Goal: Task Accomplishment & Management: Manage account settings

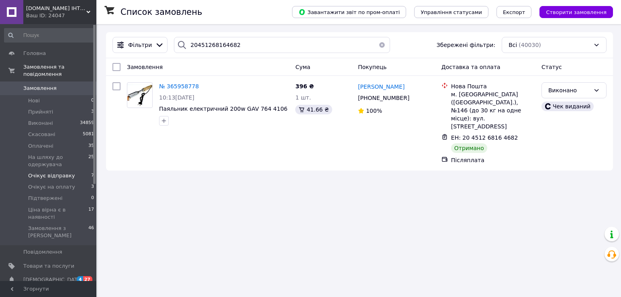
click at [51, 172] on span "Очікує відправку" at bounding box center [51, 175] width 47 height 7
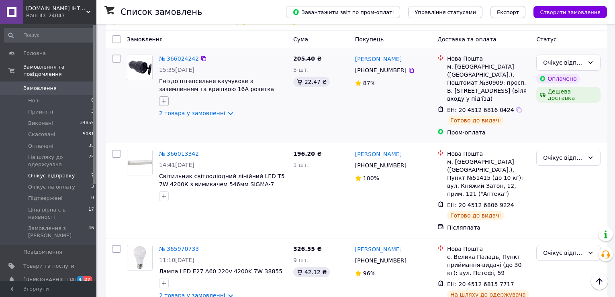
scroll to position [40, 0]
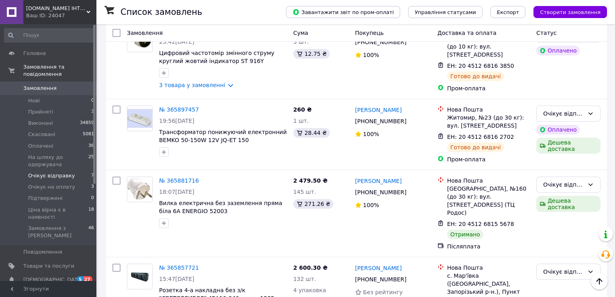
scroll to position [407, 0]
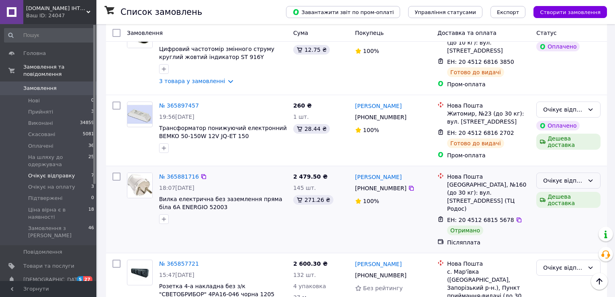
click at [573, 176] on div "Очікує відправку" at bounding box center [563, 180] width 41 height 9
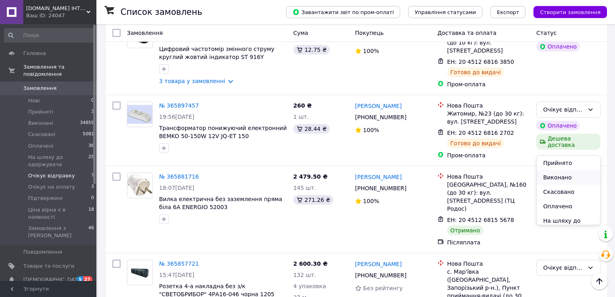
click at [559, 177] on li "Виконано" at bounding box center [568, 177] width 63 height 14
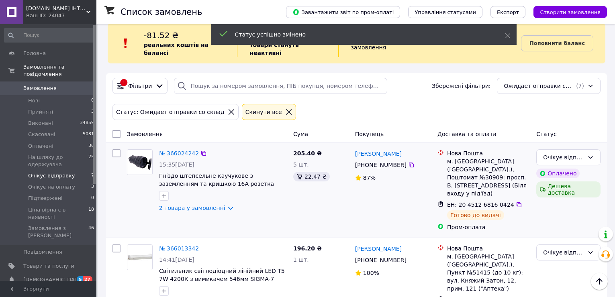
scroll to position [0, 0]
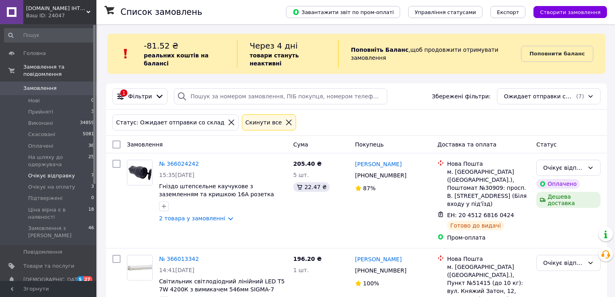
click at [114, 141] on input "checkbox" at bounding box center [117, 145] width 8 height 8
checkbox input "true"
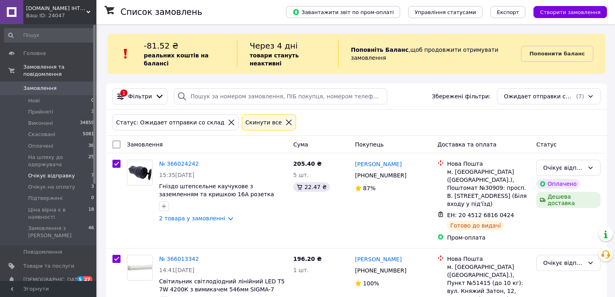
checkbox input "true"
click at [138, 141] on span "Дії для 7 замовлень" at bounding box center [150, 145] width 55 height 8
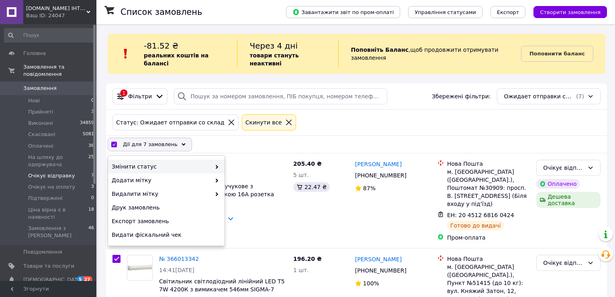
click at [167, 160] on div "Змінити статус" at bounding box center [166, 167] width 117 height 14
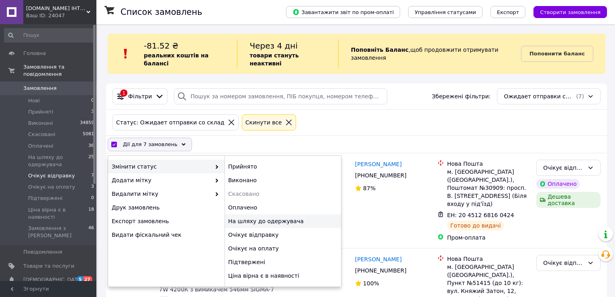
click at [282, 215] on div "На шляху до одержувача" at bounding box center [283, 222] width 117 height 14
checkbox input "false"
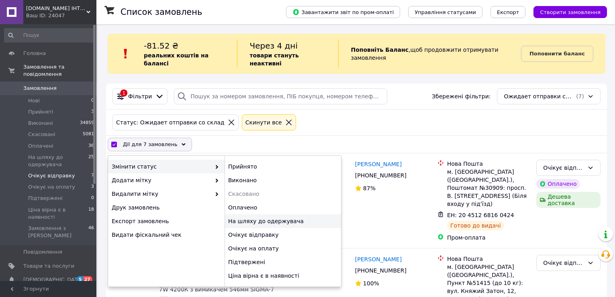
checkbox input "false"
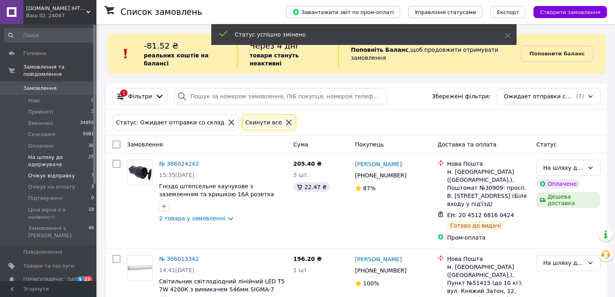
click at [41, 155] on span "На шляху до одержувача" at bounding box center [58, 161] width 60 height 14
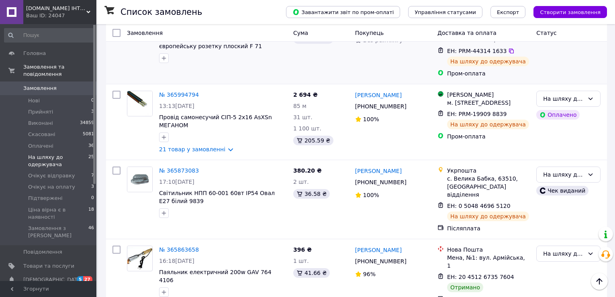
scroll to position [362, 0]
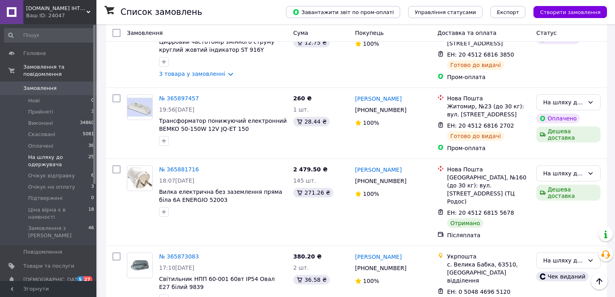
scroll to position [723, 0]
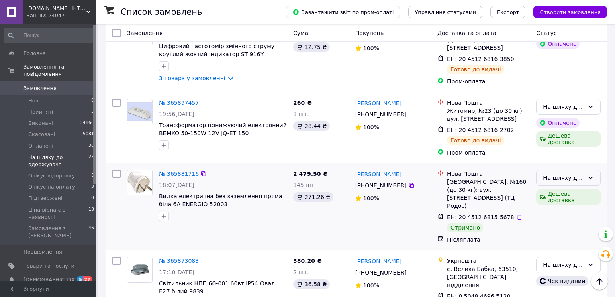
click at [574, 174] on div "На шляху до одержувача" at bounding box center [563, 178] width 41 height 9
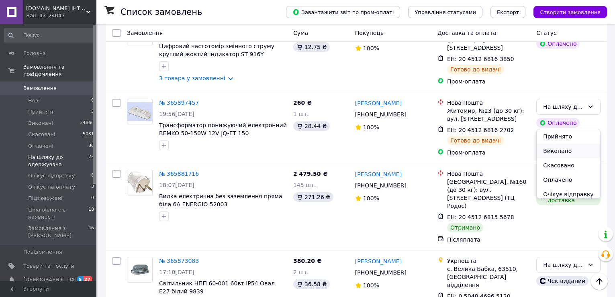
click at [559, 152] on li "Виконано" at bounding box center [568, 151] width 63 height 14
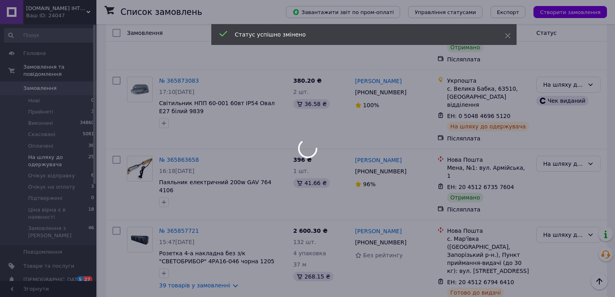
scroll to position [884, 0]
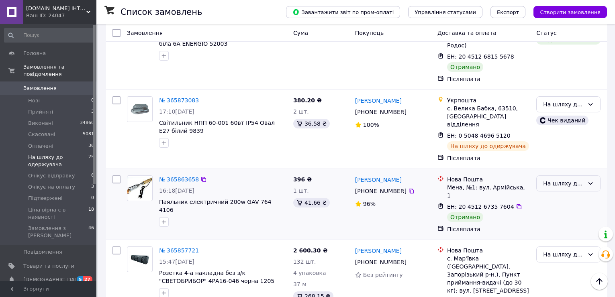
click at [561, 179] on div "На шляху до одержувача" at bounding box center [563, 183] width 41 height 9
click at [563, 136] on li "Виконано" at bounding box center [568, 132] width 63 height 14
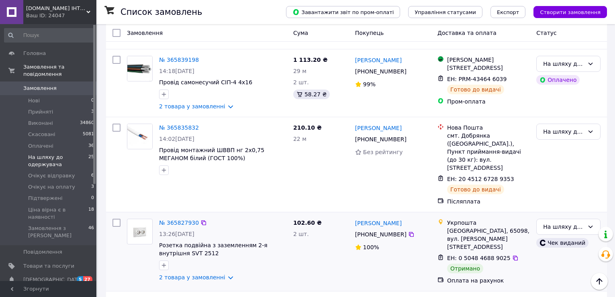
scroll to position [1165, 0]
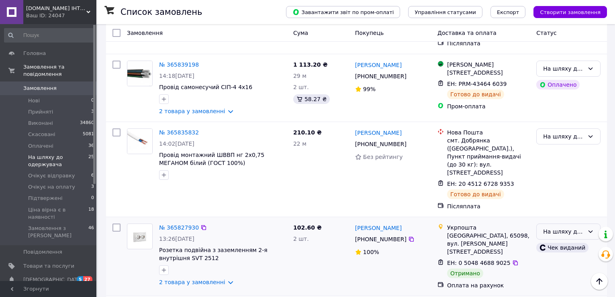
click at [575, 227] on div "На шляху до одержувача" at bounding box center [563, 231] width 41 height 9
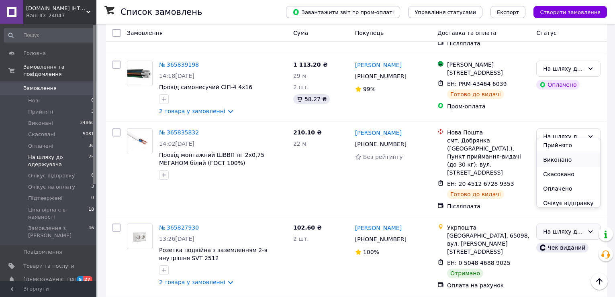
click at [561, 161] on li "Виконано" at bounding box center [568, 160] width 63 height 14
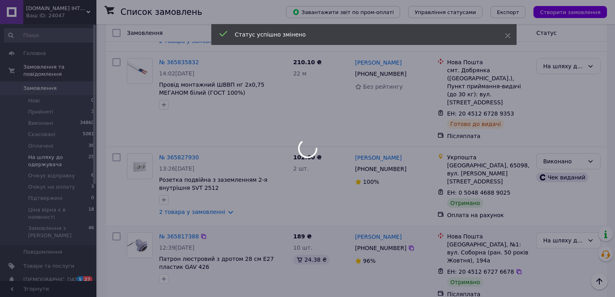
scroll to position [1246, 0]
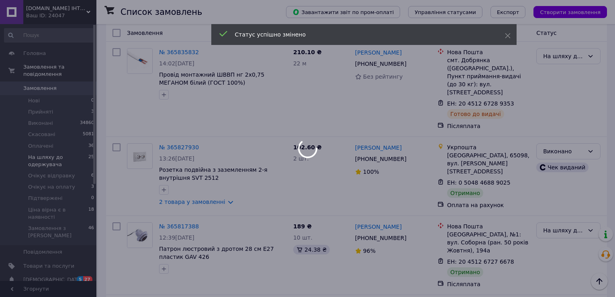
click at [563, 127] on div at bounding box center [307, 148] width 615 height 297
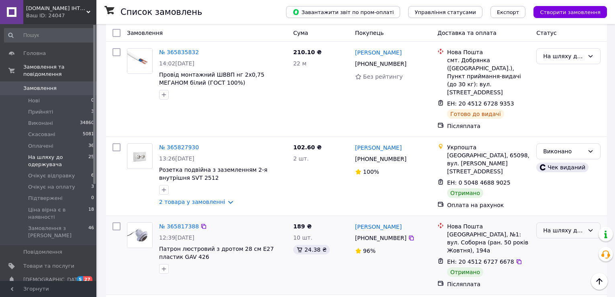
click at [563, 226] on div "На шляху до одержувача" at bounding box center [563, 230] width 41 height 9
click at [563, 156] on li "Виконано" at bounding box center [568, 155] width 63 height 14
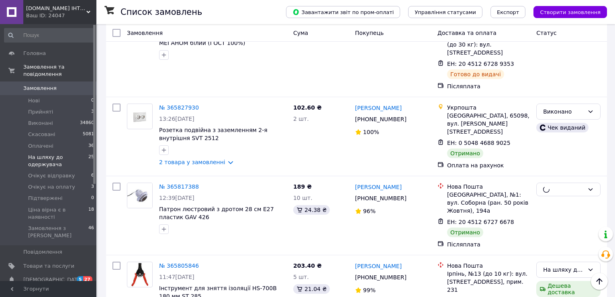
scroll to position [1326, 0]
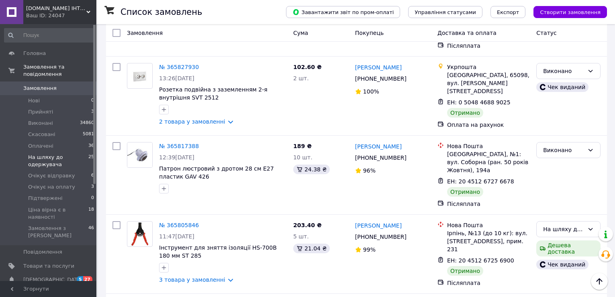
click at [569, 225] on div "На шляху до одержувача" at bounding box center [563, 229] width 41 height 9
click at [563, 144] on li "Виконано" at bounding box center [568, 146] width 63 height 14
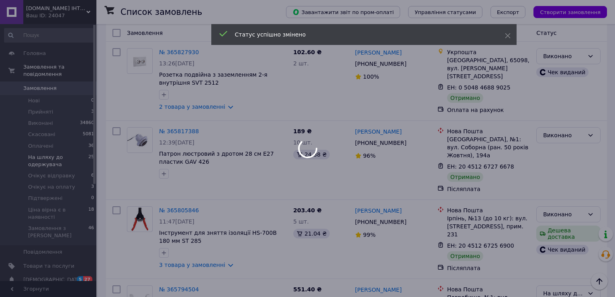
scroll to position [1447, 0]
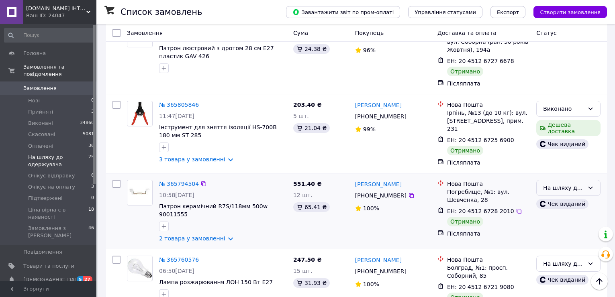
click at [572, 184] on div "На шляху до одержувача" at bounding box center [563, 188] width 41 height 9
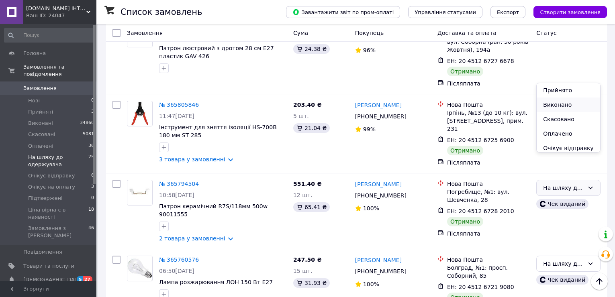
click at [567, 103] on li "Виконано" at bounding box center [568, 105] width 63 height 14
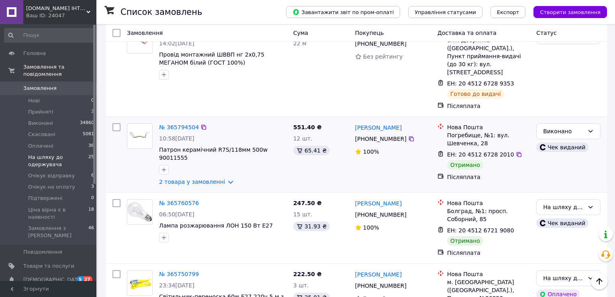
scroll to position [1126, 0]
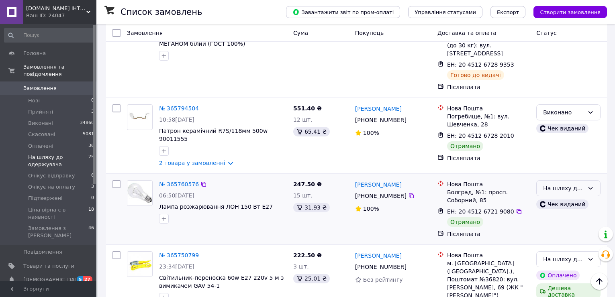
click at [578, 180] on div "На шляху до одержувача" at bounding box center [568, 188] width 64 height 16
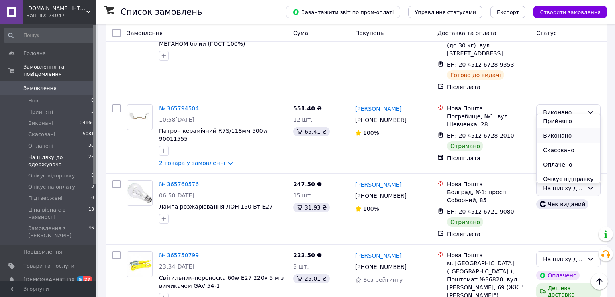
click at [571, 137] on li "Виконано" at bounding box center [568, 136] width 63 height 14
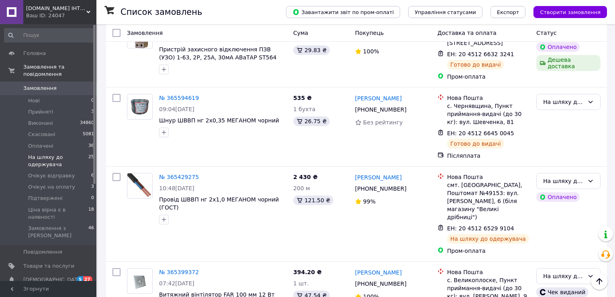
scroll to position [1810, 0]
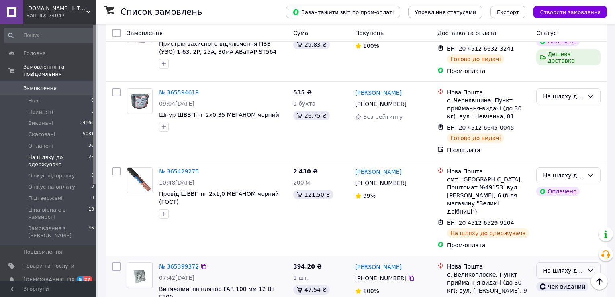
click at [567, 266] on div "На шляху до одержувача" at bounding box center [563, 270] width 41 height 9
click at [559, 154] on li "Виконано" at bounding box center [568, 150] width 63 height 14
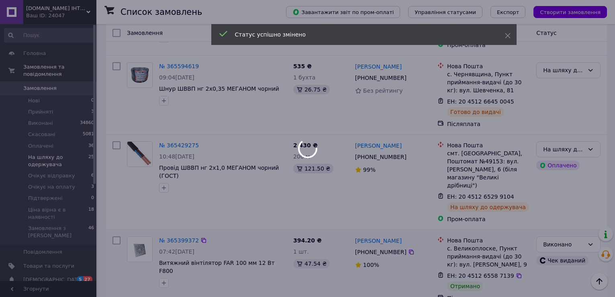
scroll to position [1890, 0]
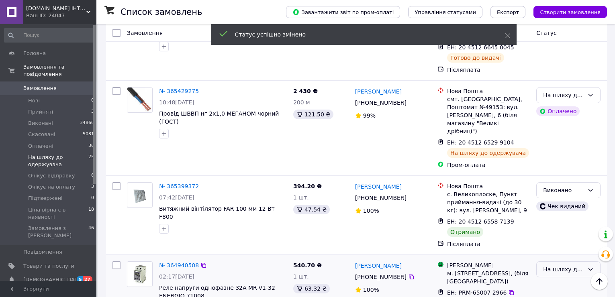
click at [563, 265] on div "На шляху до одержувача" at bounding box center [563, 269] width 41 height 9
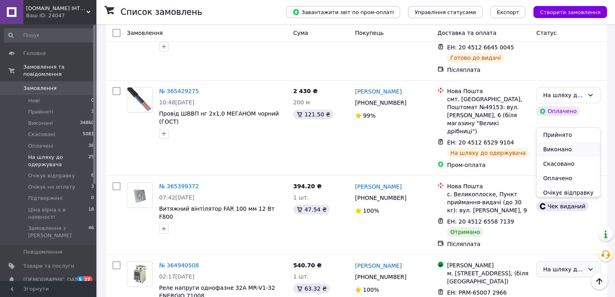
click at [565, 147] on li "Виконано" at bounding box center [568, 149] width 63 height 14
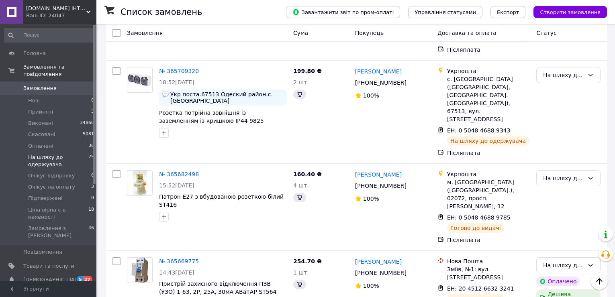
scroll to position [2325, 0]
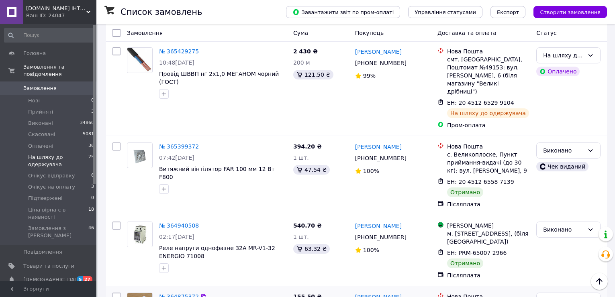
click at [172, 294] on link "№ 364875372" at bounding box center [179, 297] width 40 height 6
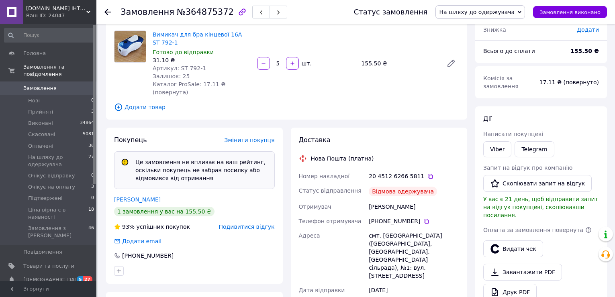
scroll to position [80, 0]
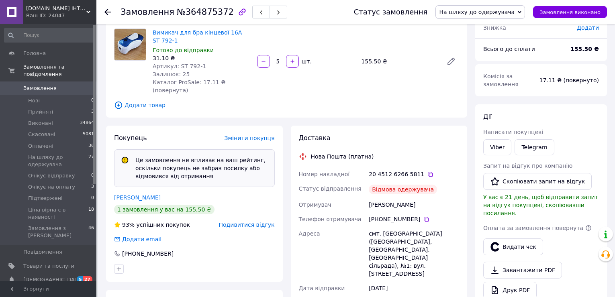
click at [131, 194] on link "[PERSON_NAME]" at bounding box center [137, 197] width 47 height 6
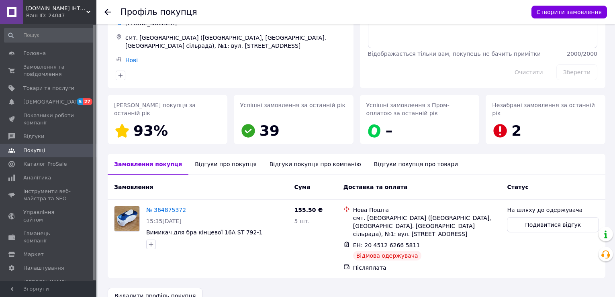
scroll to position [63, 0]
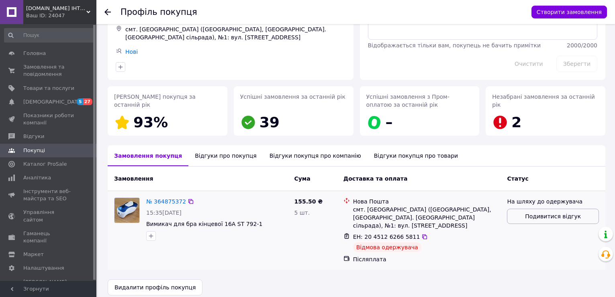
click at [544, 216] on span "Подивитися відгук" at bounding box center [553, 217] width 56 height 8
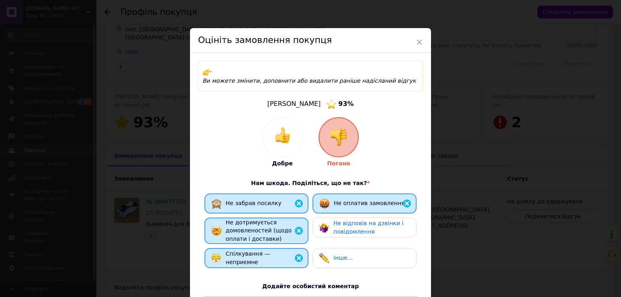
click at [419, 32] on div "Оцініть замовлення покупця" at bounding box center [310, 40] width 241 height 25
click at [422, 41] on span "×" at bounding box center [419, 42] width 7 height 14
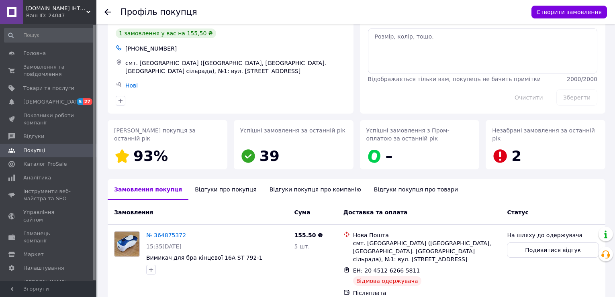
scroll to position [0, 0]
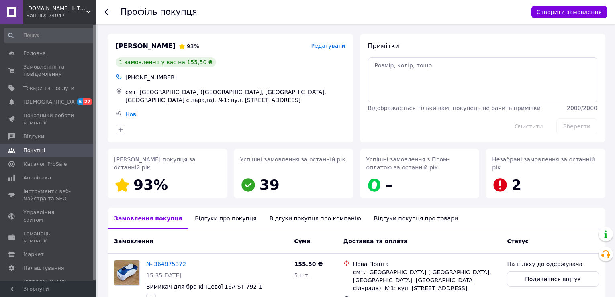
click at [106, 12] on use at bounding box center [107, 12] width 6 height 6
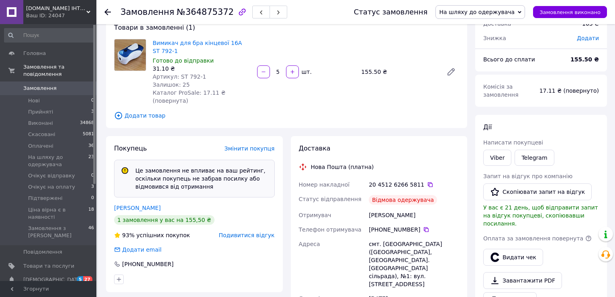
scroll to position [19, 0]
click at [106, 11] on use at bounding box center [107, 12] width 6 height 6
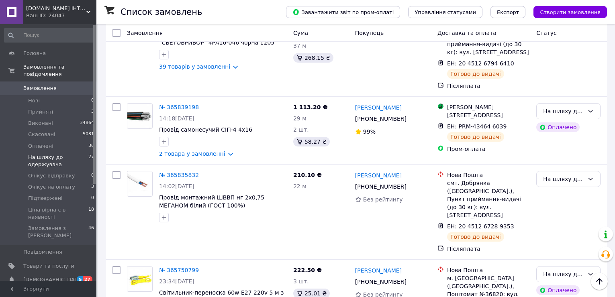
scroll to position [1085, 0]
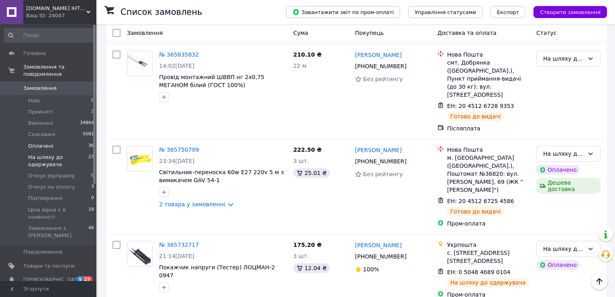
click at [45, 143] on span "Оплачені" at bounding box center [40, 146] width 25 height 7
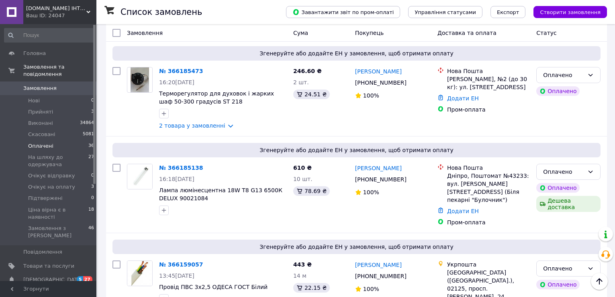
scroll to position [3094, 0]
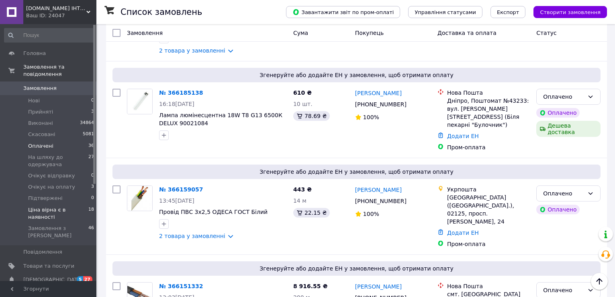
click at [53, 207] on span "Ціна вірна є в наявності" at bounding box center [58, 214] width 60 height 14
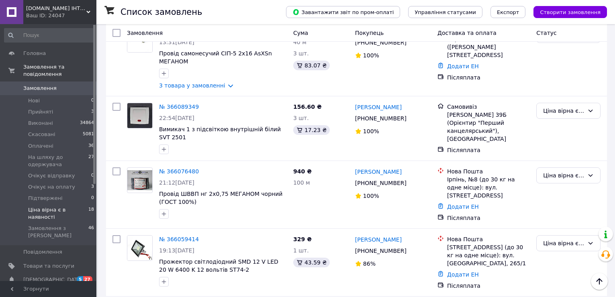
scroll to position [1171, 0]
